Goal: Communication & Community: Connect with others

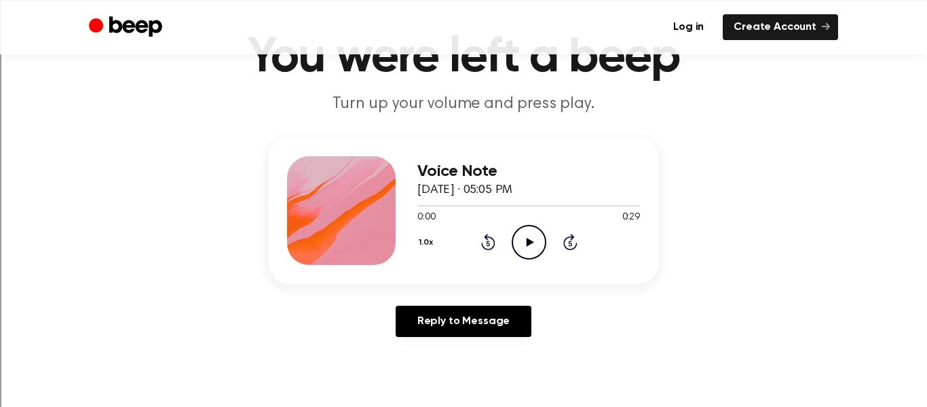
scroll to position [86, 0]
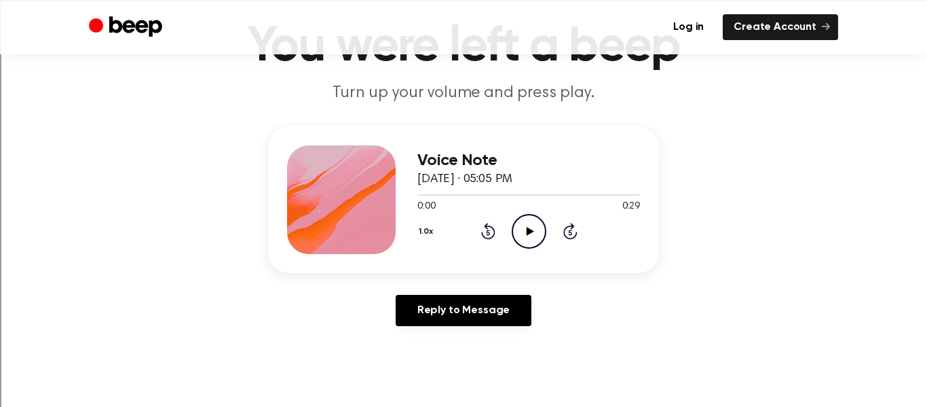
click at [534, 226] on icon "Play Audio" at bounding box center [529, 231] width 35 height 35
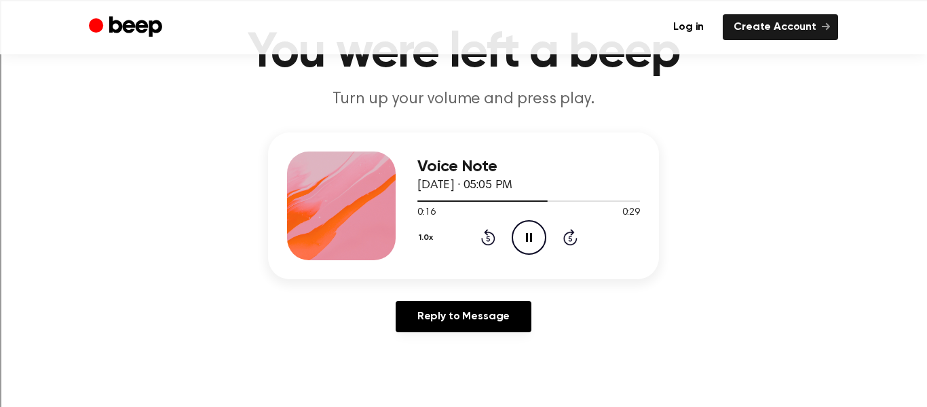
scroll to position [81, 0]
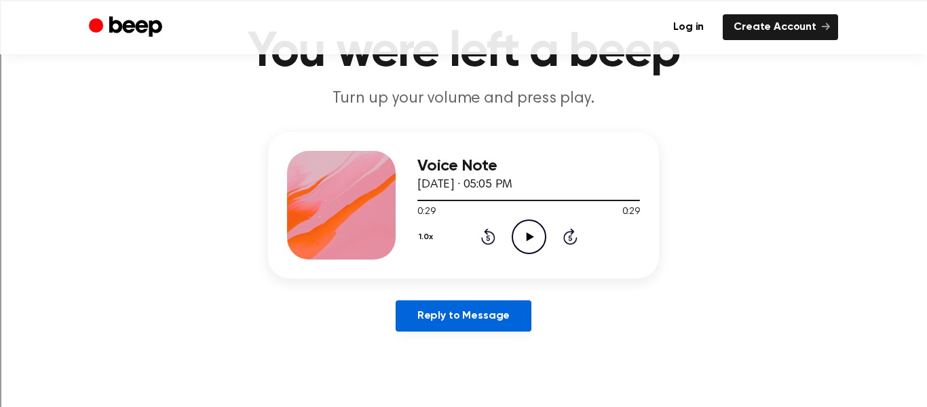
click at [453, 313] on link "Reply to Message" at bounding box center [464, 315] width 136 height 31
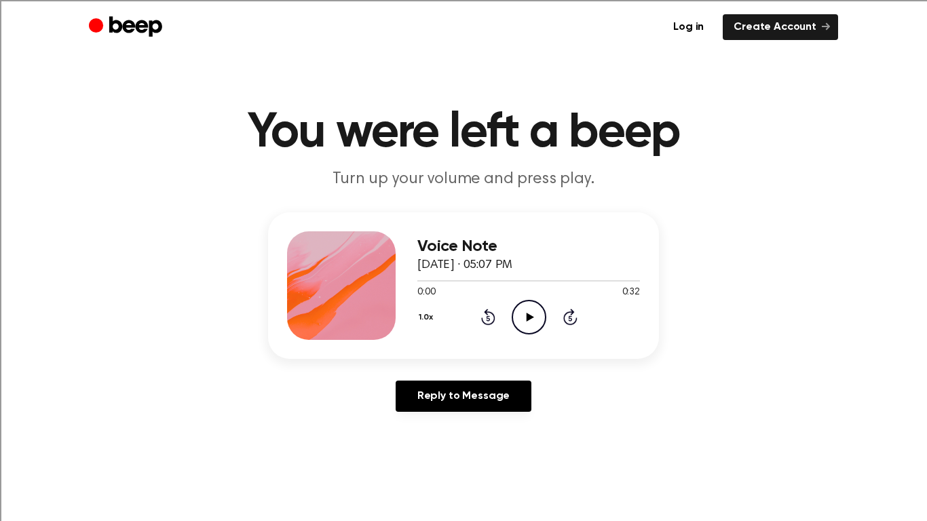
click at [528, 318] on icon at bounding box center [529, 317] width 7 height 9
click at [525, 322] on icon "Play Audio" at bounding box center [529, 317] width 35 height 35
